Goal: Information Seeking & Learning: Compare options

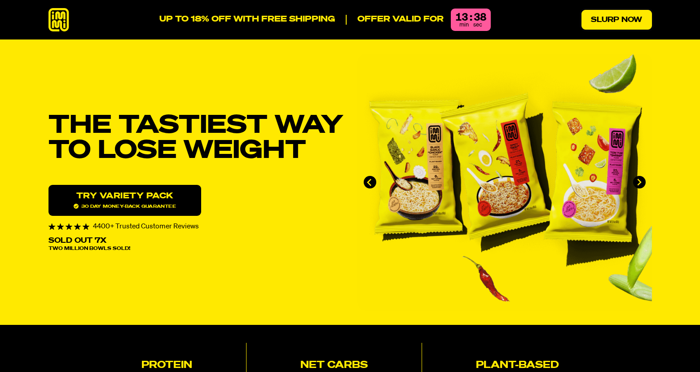
click at [610, 16] on link "Slurp Now" at bounding box center [617, 20] width 71 height 20
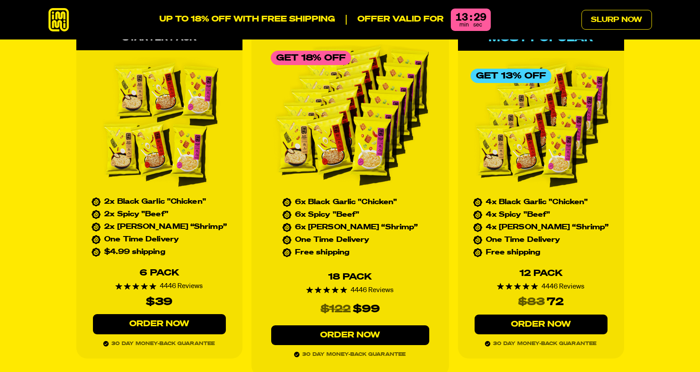
scroll to position [4061, 0]
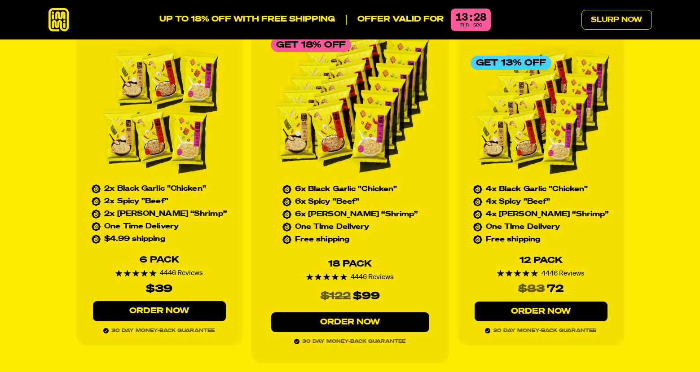
click at [519, 302] on link "Order Now" at bounding box center [541, 312] width 133 height 20
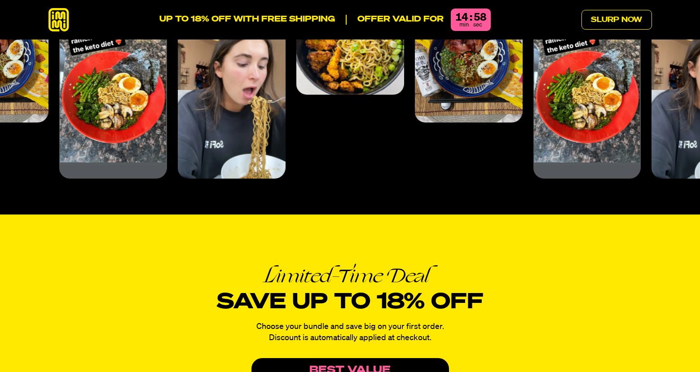
scroll to position [4061, 0]
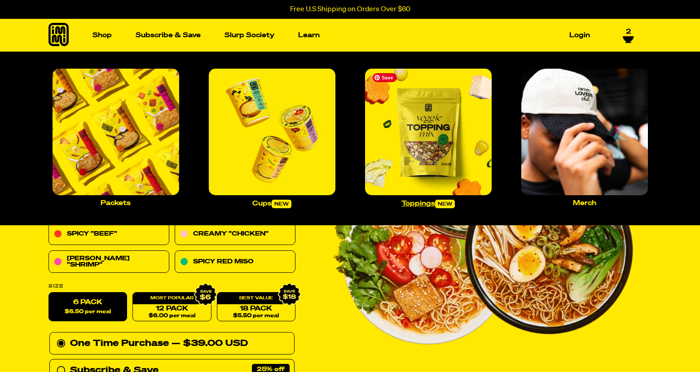
click at [406, 142] on img "Main navigation" at bounding box center [428, 132] width 127 height 127
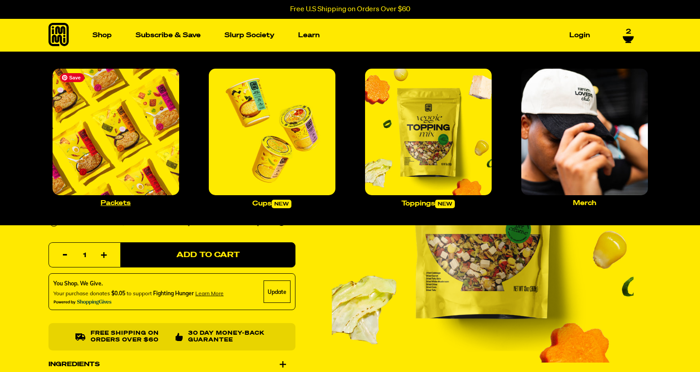
click at [138, 131] on img "Main navigation" at bounding box center [116, 132] width 127 height 127
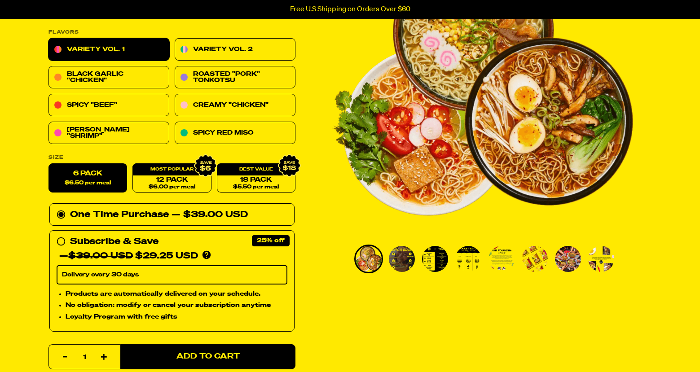
scroll to position [135, 0]
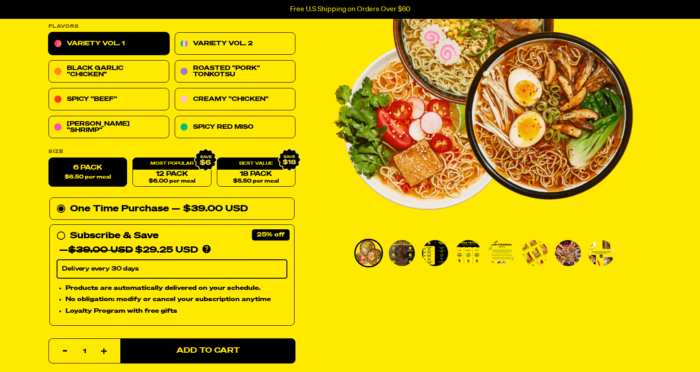
click at [438, 258] on img "Go to slide 3" at bounding box center [435, 253] width 26 height 26
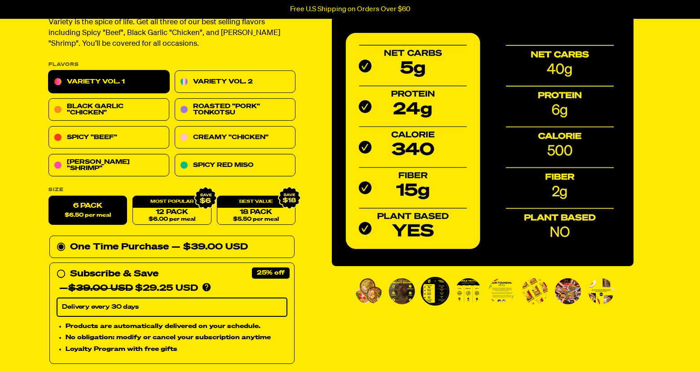
scroll to position [45, 0]
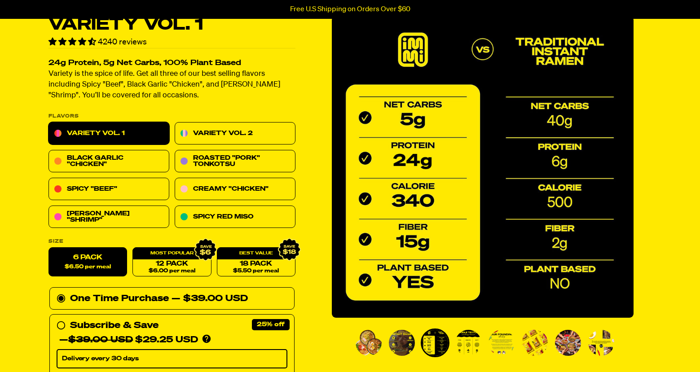
click at [403, 345] on img "Go to slide 2" at bounding box center [402, 343] width 26 height 26
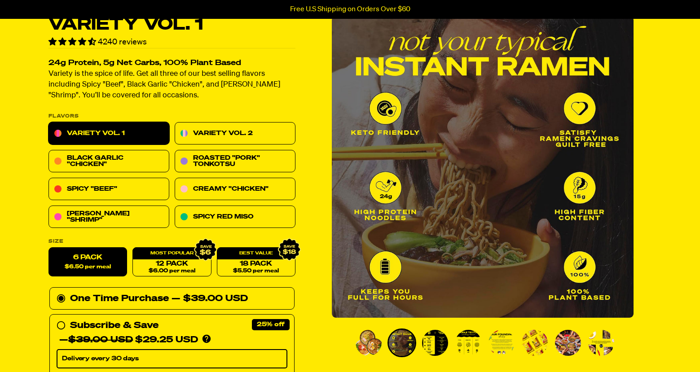
click at [487, 345] on li "Go to slide 5" at bounding box center [501, 343] width 29 height 29
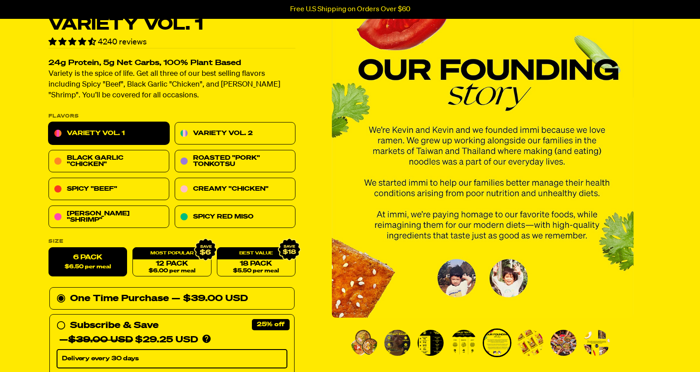
click at [463, 345] on img "Go to slide 4" at bounding box center [464, 343] width 26 height 26
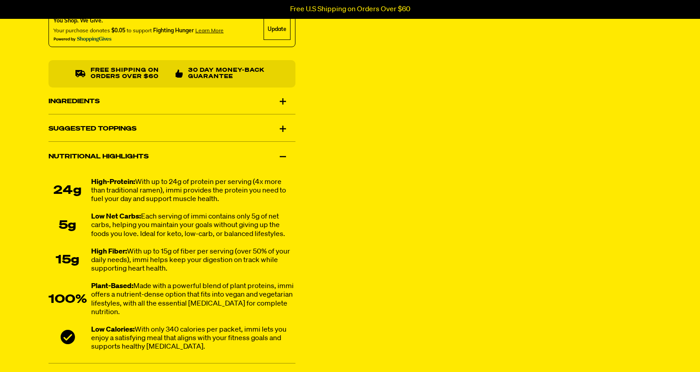
scroll to position [584, 0]
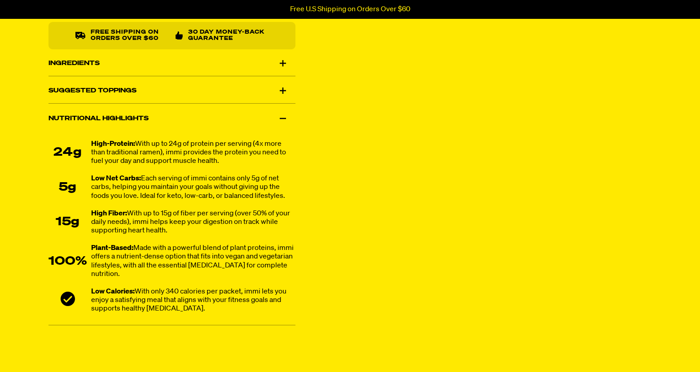
click at [189, 116] on div "Nutritional Highlights" at bounding box center [172, 118] width 247 height 25
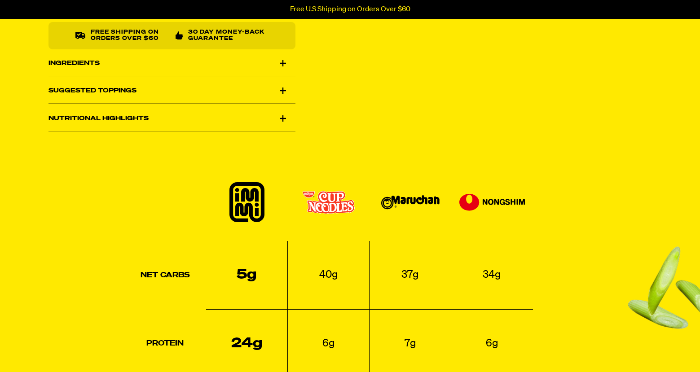
click at [189, 116] on div "Nutritional Highlights" at bounding box center [172, 118] width 247 height 25
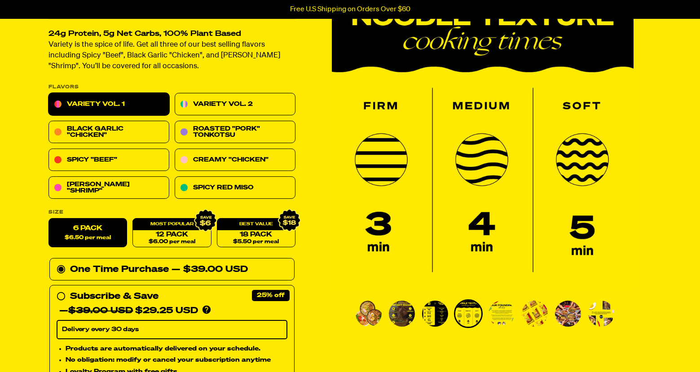
scroll to position [90, 0]
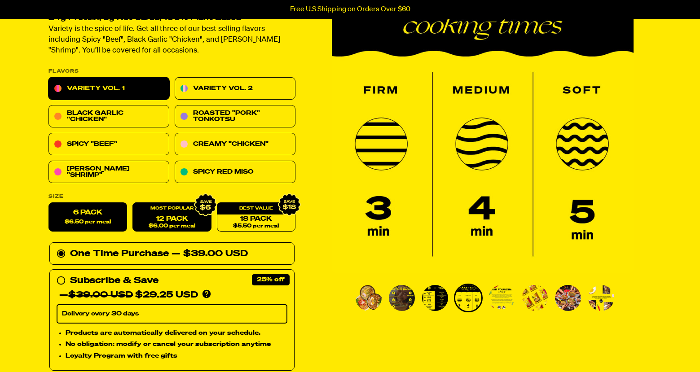
click at [150, 224] on span "$6.00 per meal" at bounding box center [171, 227] width 47 height 6
radio input "false"
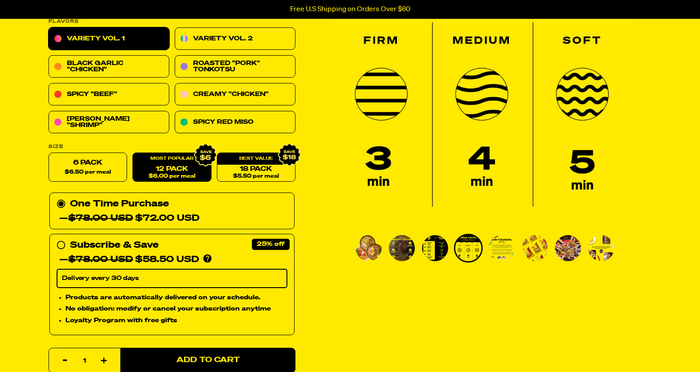
scroll to position [0, 0]
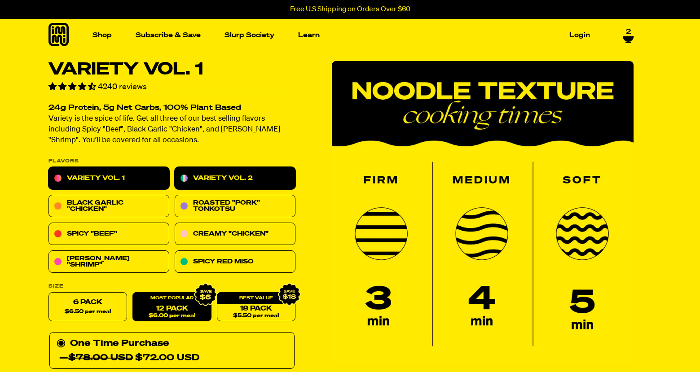
click at [246, 186] on link "Variety Vol. 2" at bounding box center [235, 179] width 121 height 22
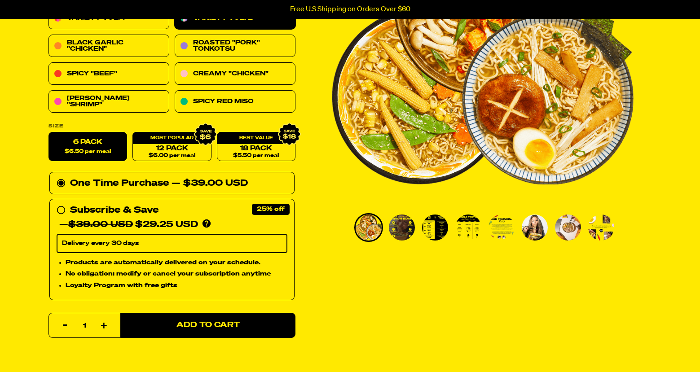
scroll to position [180, 0]
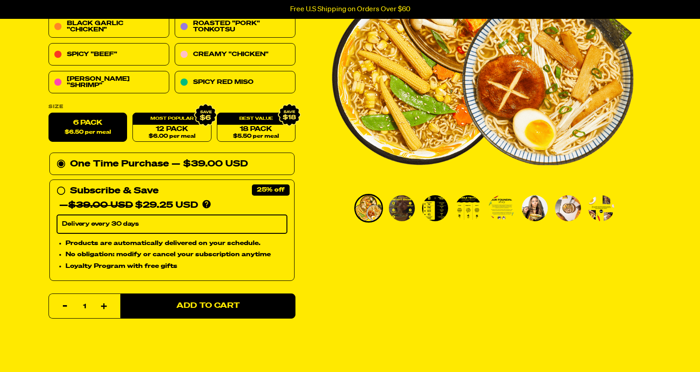
click at [404, 216] on img "Go to slide 2" at bounding box center [402, 208] width 26 height 26
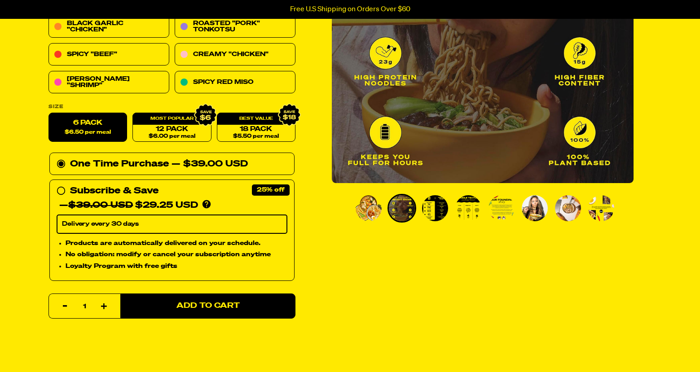
click at [442, 216] on img "Go to slide 3" at bounding box center [435, 208] width 26 height 26
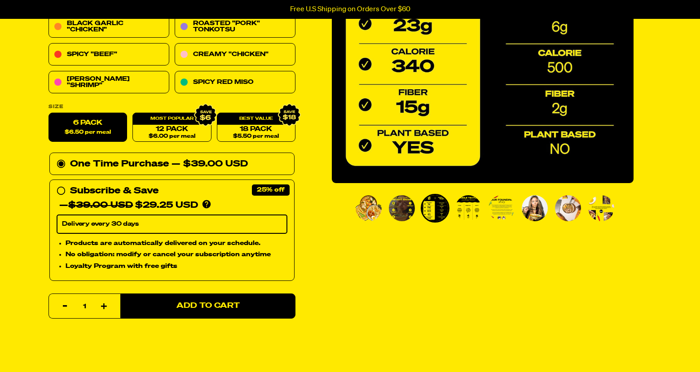
click at [473, 216] on img "Go to slide 4" at bounding box center [469, 208] width 26 height 26
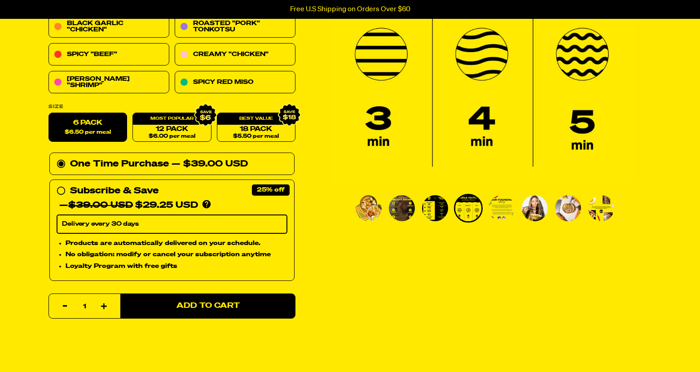
click at [496, 216] on img "Go to slide 5" at bounding box center [502, 208] width 26 height 26
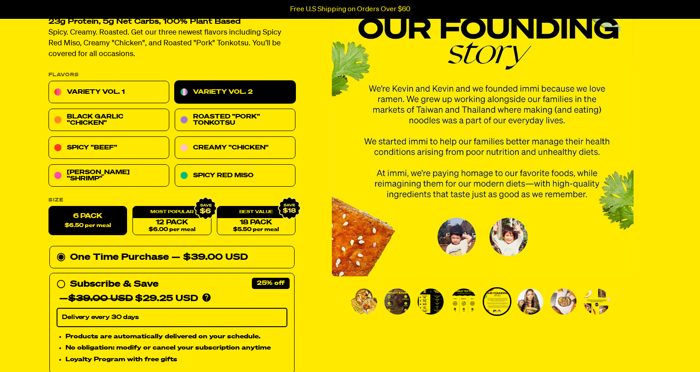
scroll to position [90, 0]
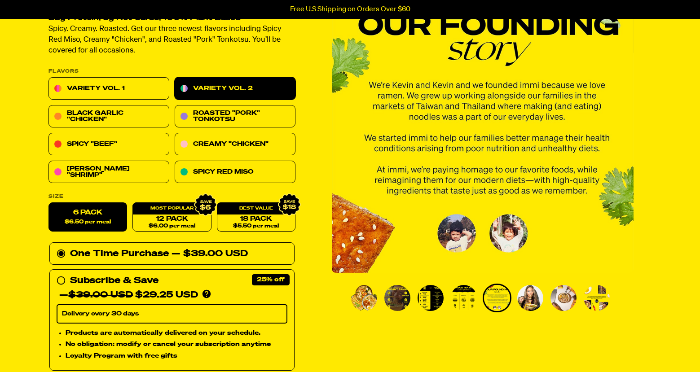
click at [524, 292] on img "Go to slide 6" at bounding box center [531, 298] width 26 height 26
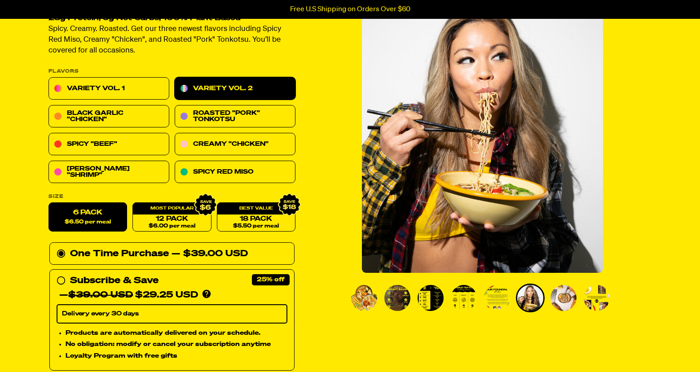
click at [594, 291] on img "Go to slide 8" at bounding box center [597, 298] width 26 height 26
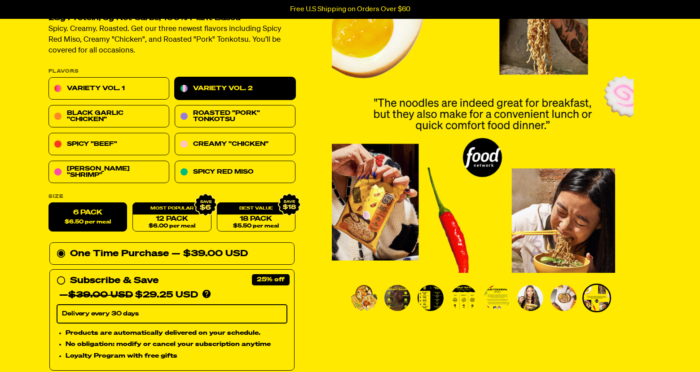
click at [361, 301] on img "Go to slide 1" at bounding box center [364, 298] width 26 height 26
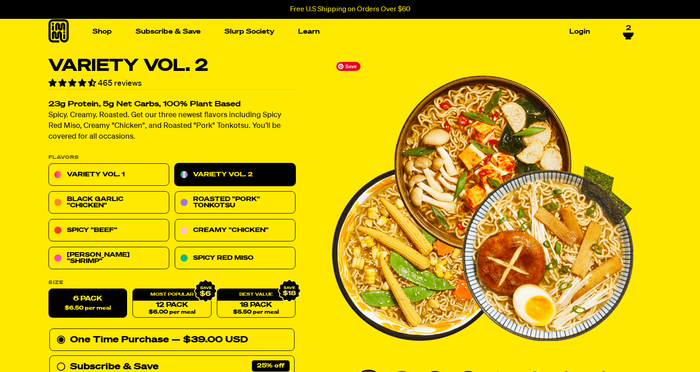
scroll to position [0, 0]
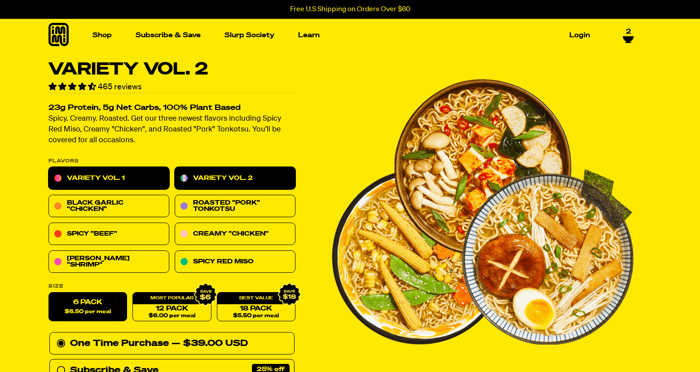
click at [115, 179] on link "Variety Vol. 1" at bounding box center [109, 179] width 121 height 22
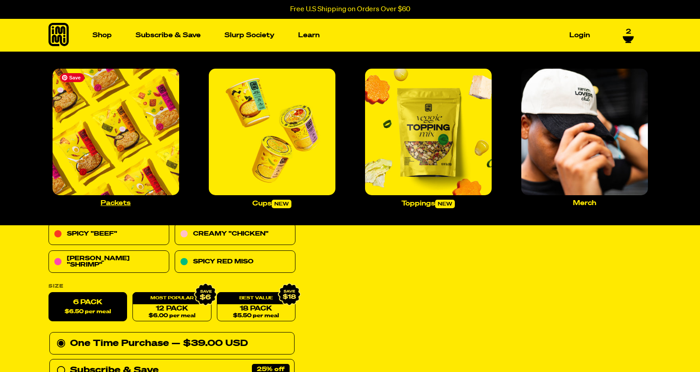
click at [119, 122] on img "Main navigation" at bounding box center [116, 132] width 127 height 127
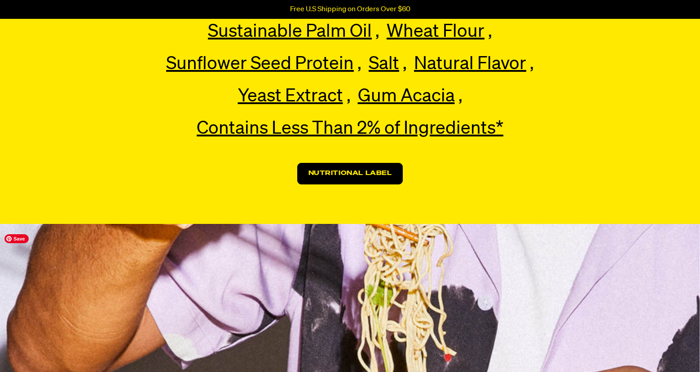
scroll to position [2156, 0]
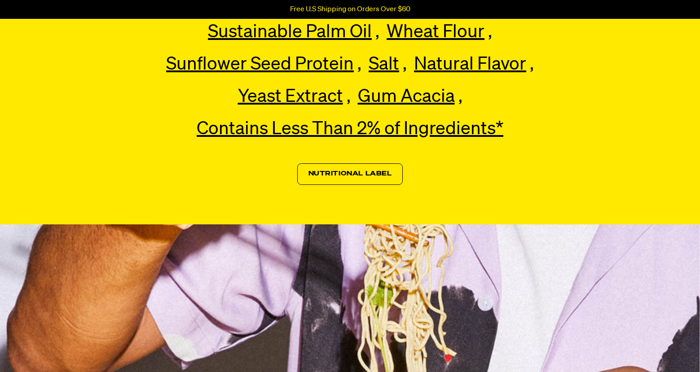
click at [322, 177] on link "Nutritional Label" at bounding box center [350, 175] width 106 height 22
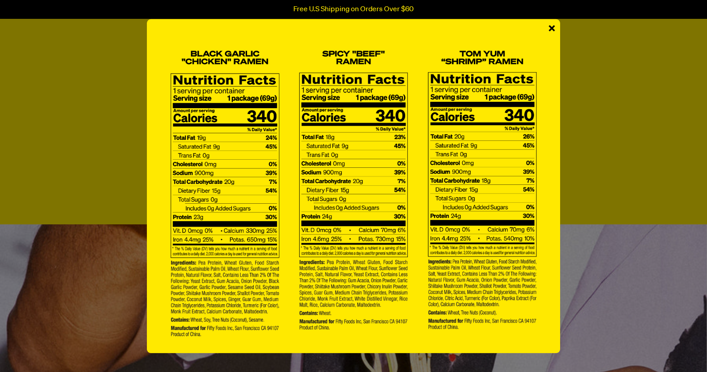
click at [551, 29] on span "×" at bounding box center [552, 29] width 8 height 20
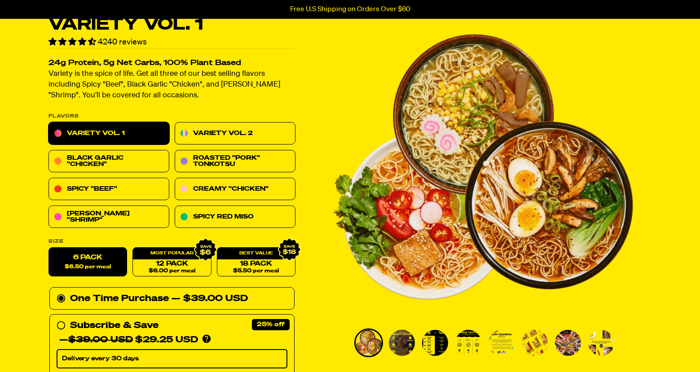
scroll to position [0, 0]
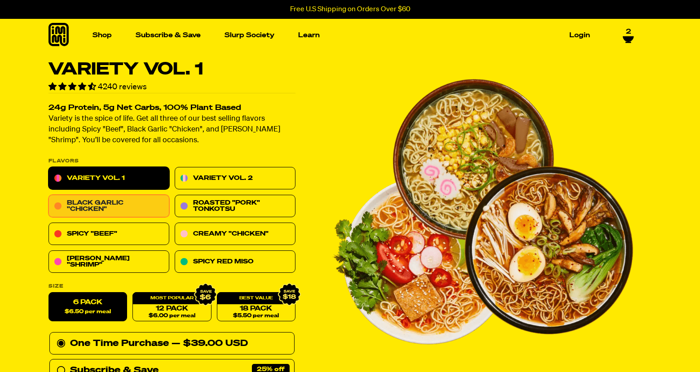
click at [59, 205] on link "Black Garlic "Chicken"" at bounding box center [109, 206] width 121 height 22
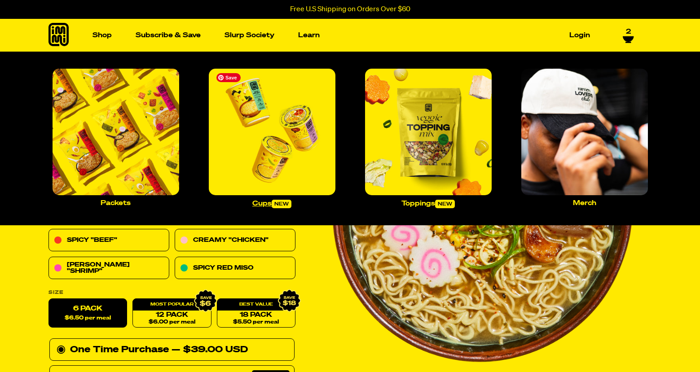
click at [261, 165] on img "Main navigation" at bounding box center [272, 132] width 127 height 127
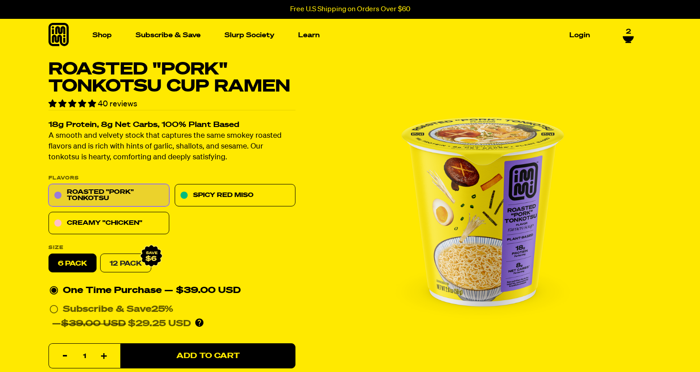
click at [122, 263] on link "12 Pack" at bounding box center [125, 263] width 51 height 19
radio input "false"
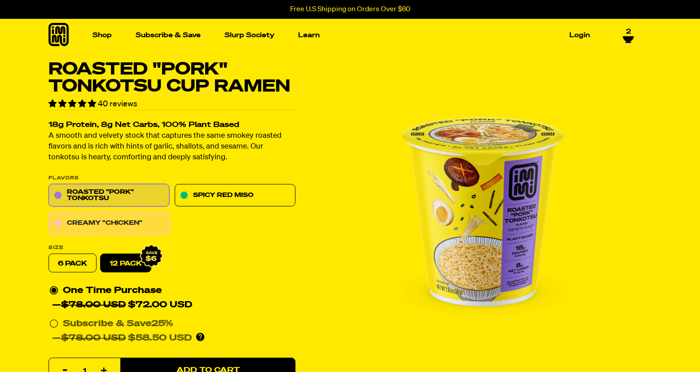
click at [142, 223] on link "Creamy "Chicken"" at bounding box center [109, 223] width 121 height 22
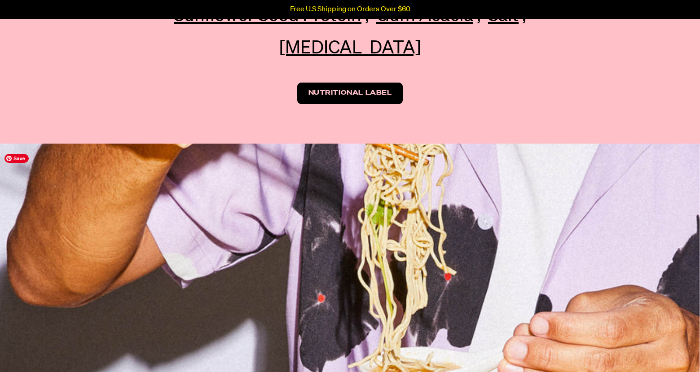
scroll to position [1213, 0]
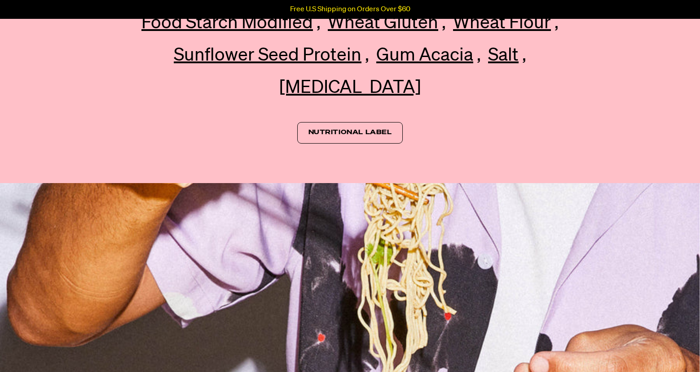
click at [363, 143] on link "Nutritional Label" at bounding box center [350, 133] width 106 height 22
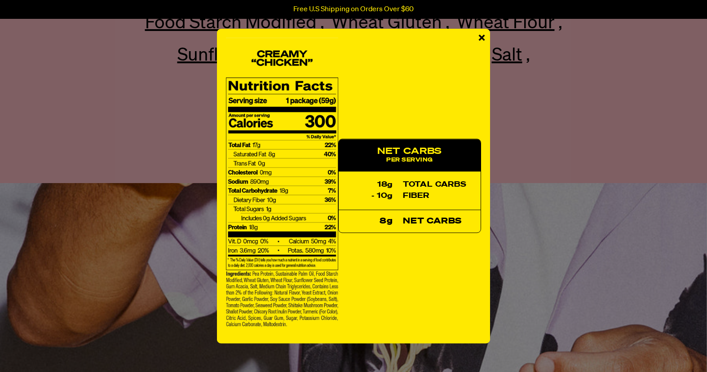
click at [483, 43] on span "×" at bounding box center [482, 39] width 8 height 20
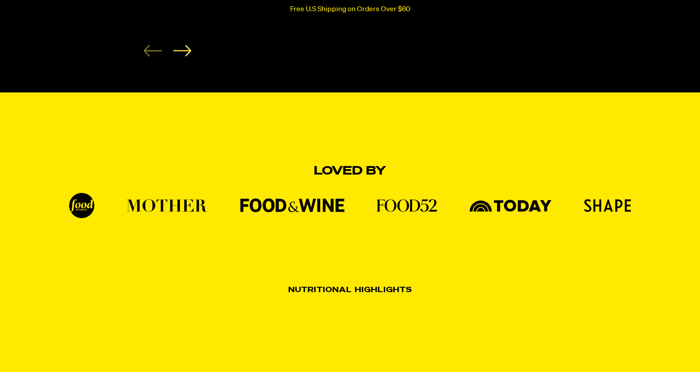
scroll to position [674, 0]
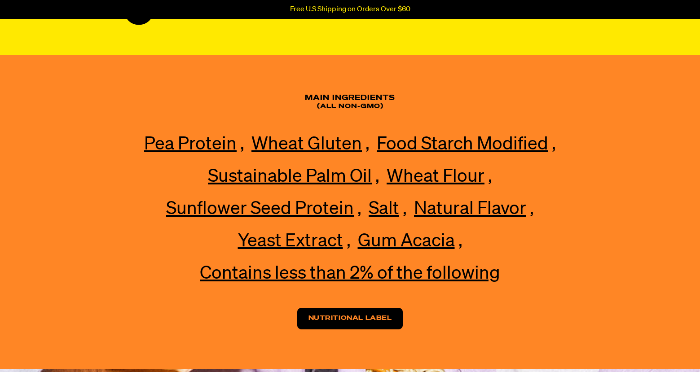
scroll to position [2198, 0]
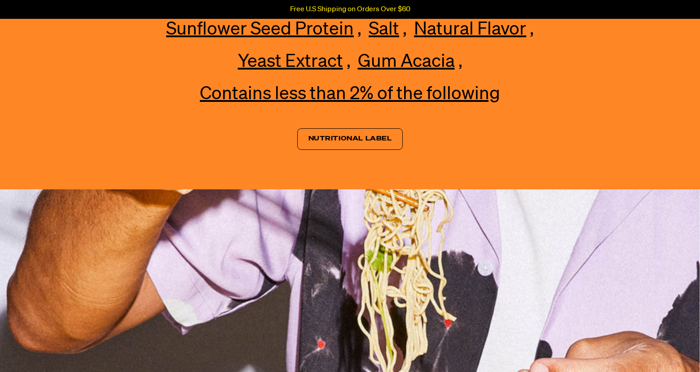
click at [337, 146] on link "Nutritional Label" at bounding box center [350, 139] width 106 height 22
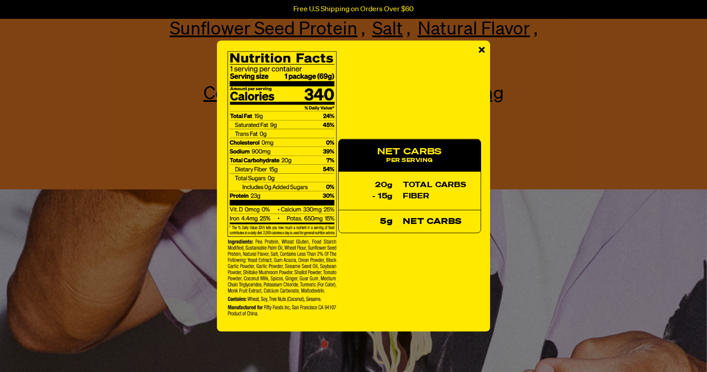
click at [480, 52] on span "×" at bounding box center [482, 50] width 8 height 20
